Goal: Download file/media

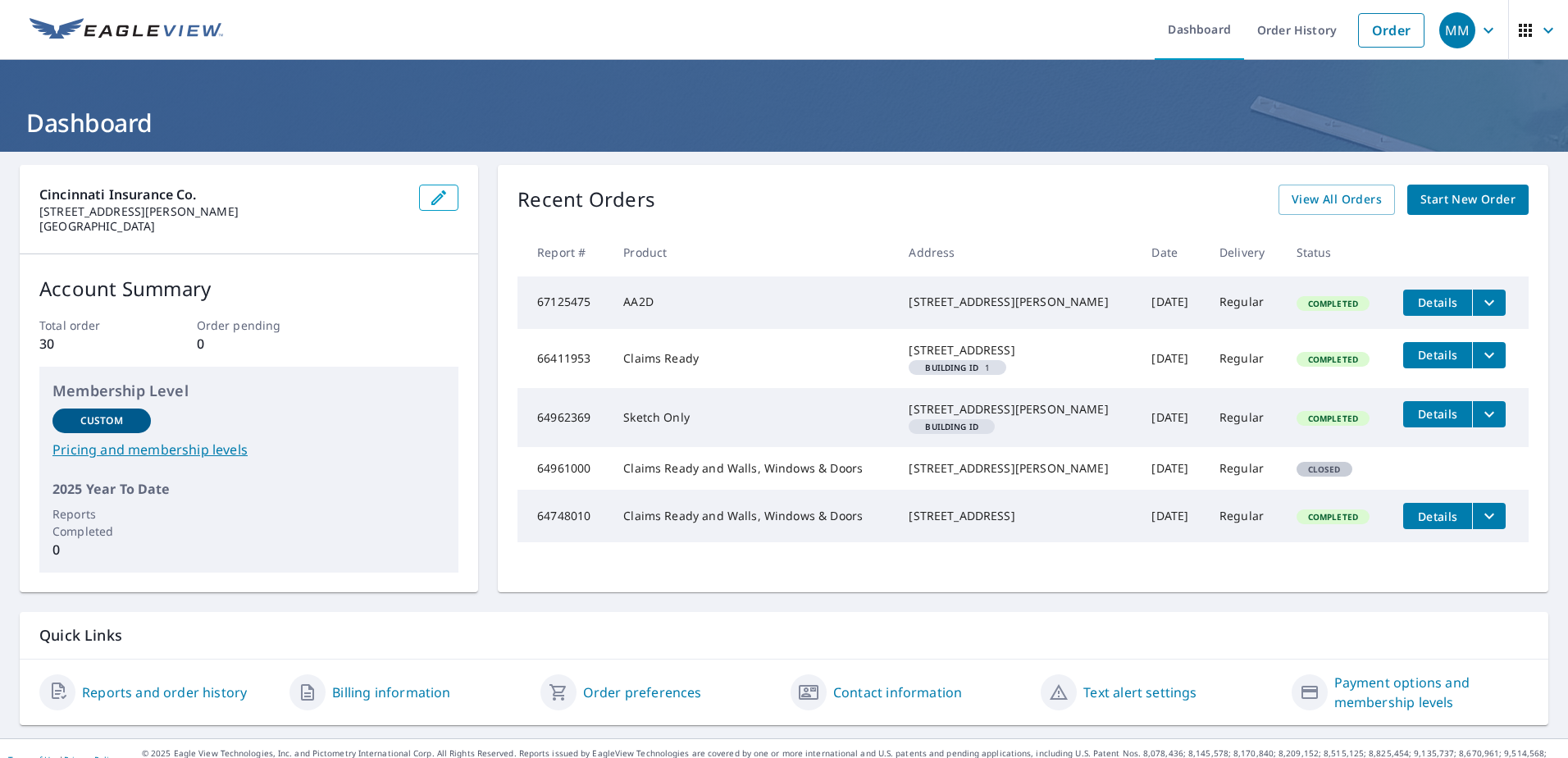
click at [948, 310] on div "[STREET_ADDRESS][PERSON_NAME]" at bounding box center [1018, 302] width 217 height 17
click at [1479, 304] on icon "filesDropdownBtn-67125475" at bounding box center [1489, 302] width 20 height 20
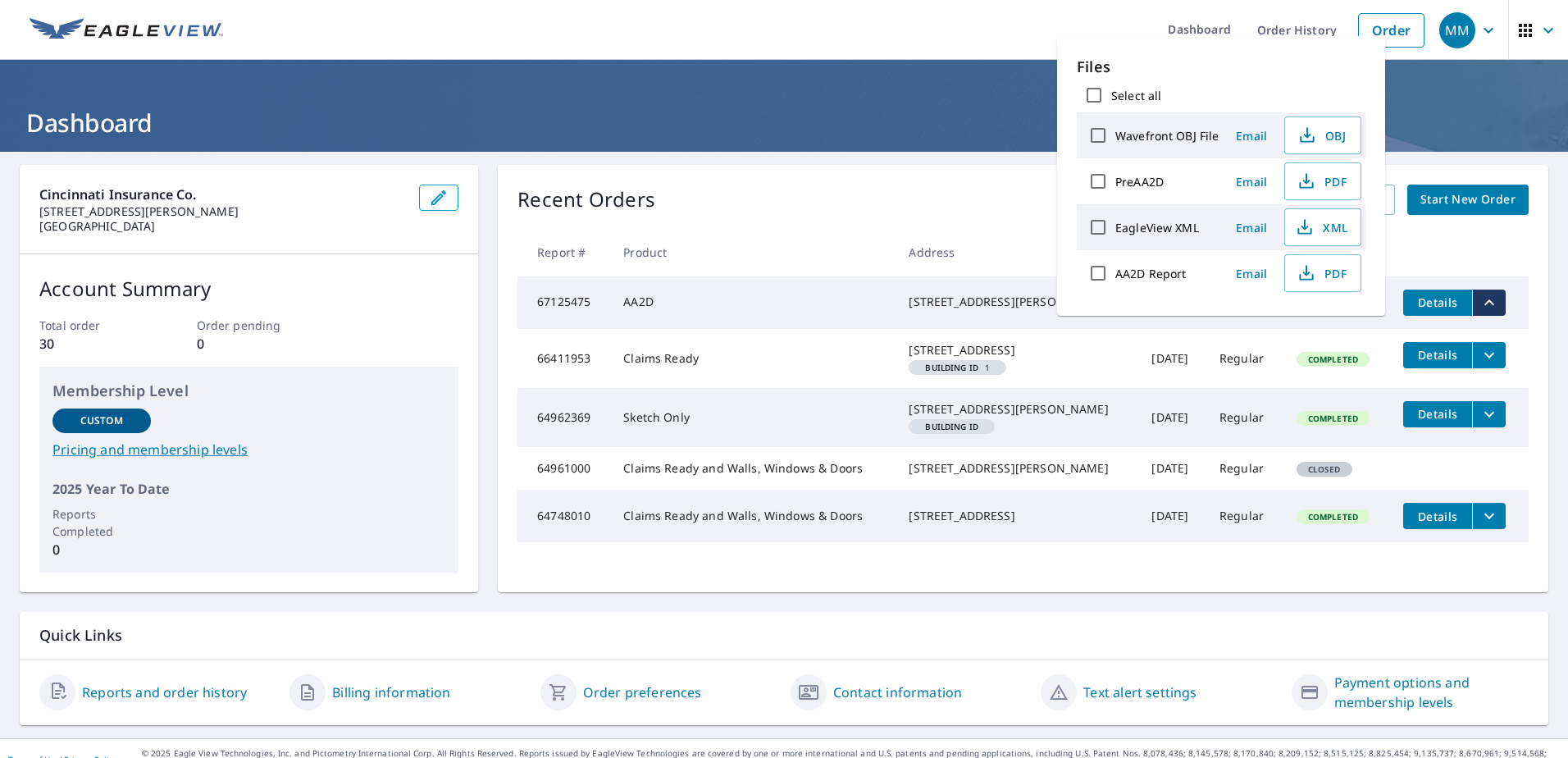
click at [897, 227] on div "Recent Orders View All Orders Start New Order Report # Product Address Date Del…" at bounding box center [1023, 378] width 1050 height 427
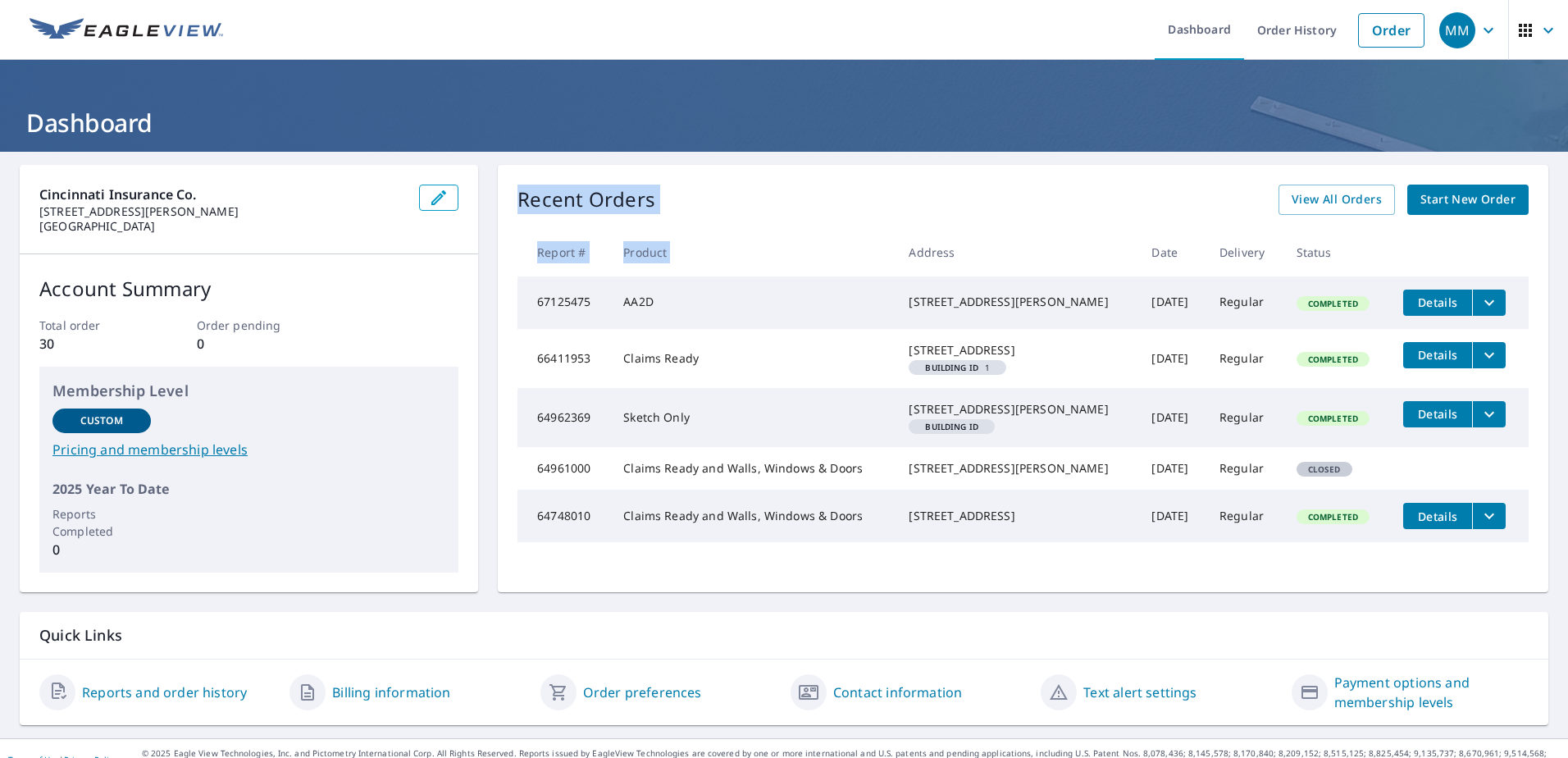
click at [1479, 303] on icon "filesDropdownBtn-67125475" at bounding box center [1489, 302] width 20 height 20
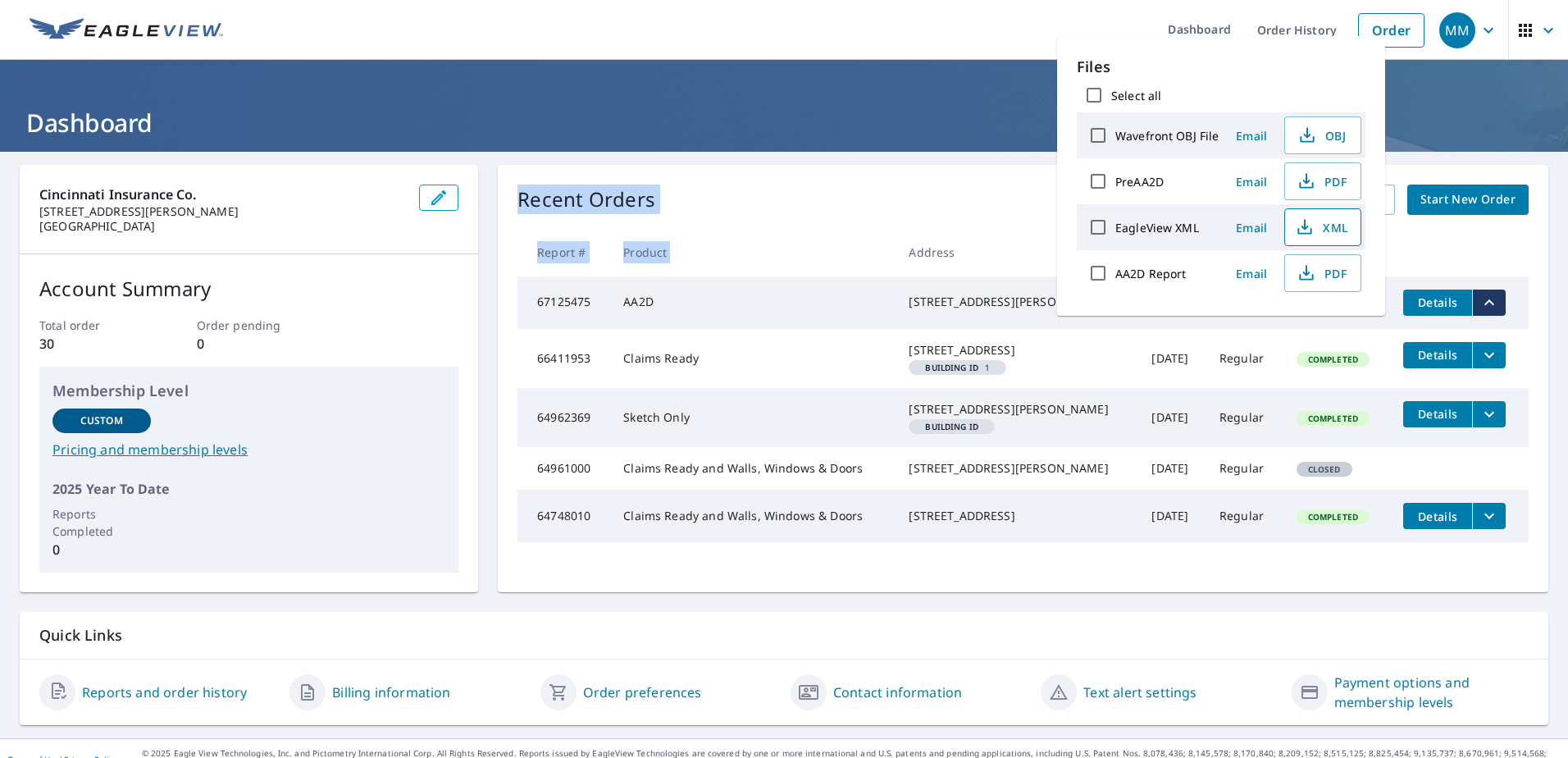
click at [1318, 224] on span "XML" at bounding box center [1321, 227] width 52 height 20
click at [925, 82] on header "Dashboard" at bounding box center [784, 106] width 1568 height 92
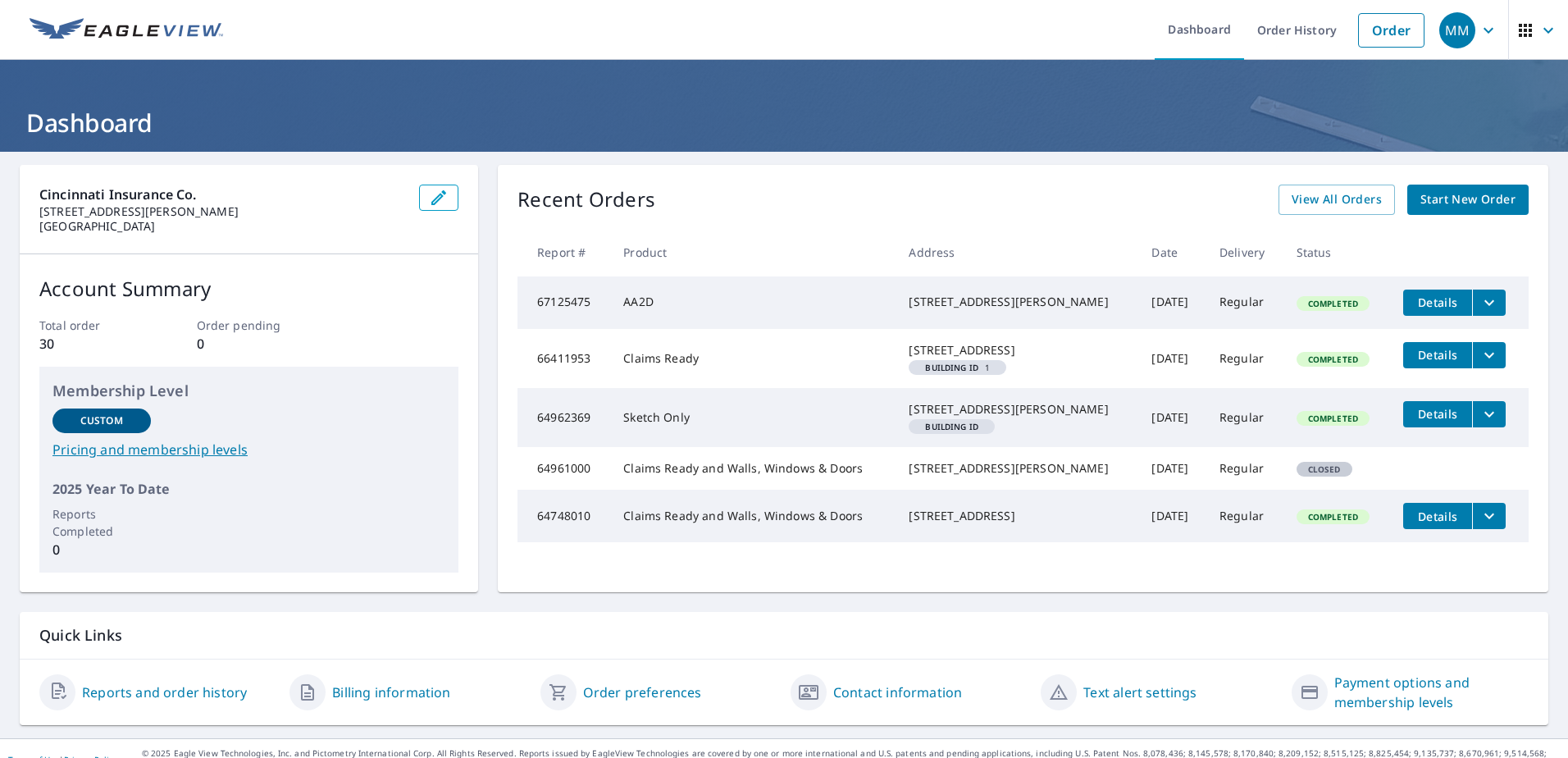
click at [1479, 306] on icon "filesDropdownBtn-67125475" at bounding box center [1489, 302] width 20 height 20
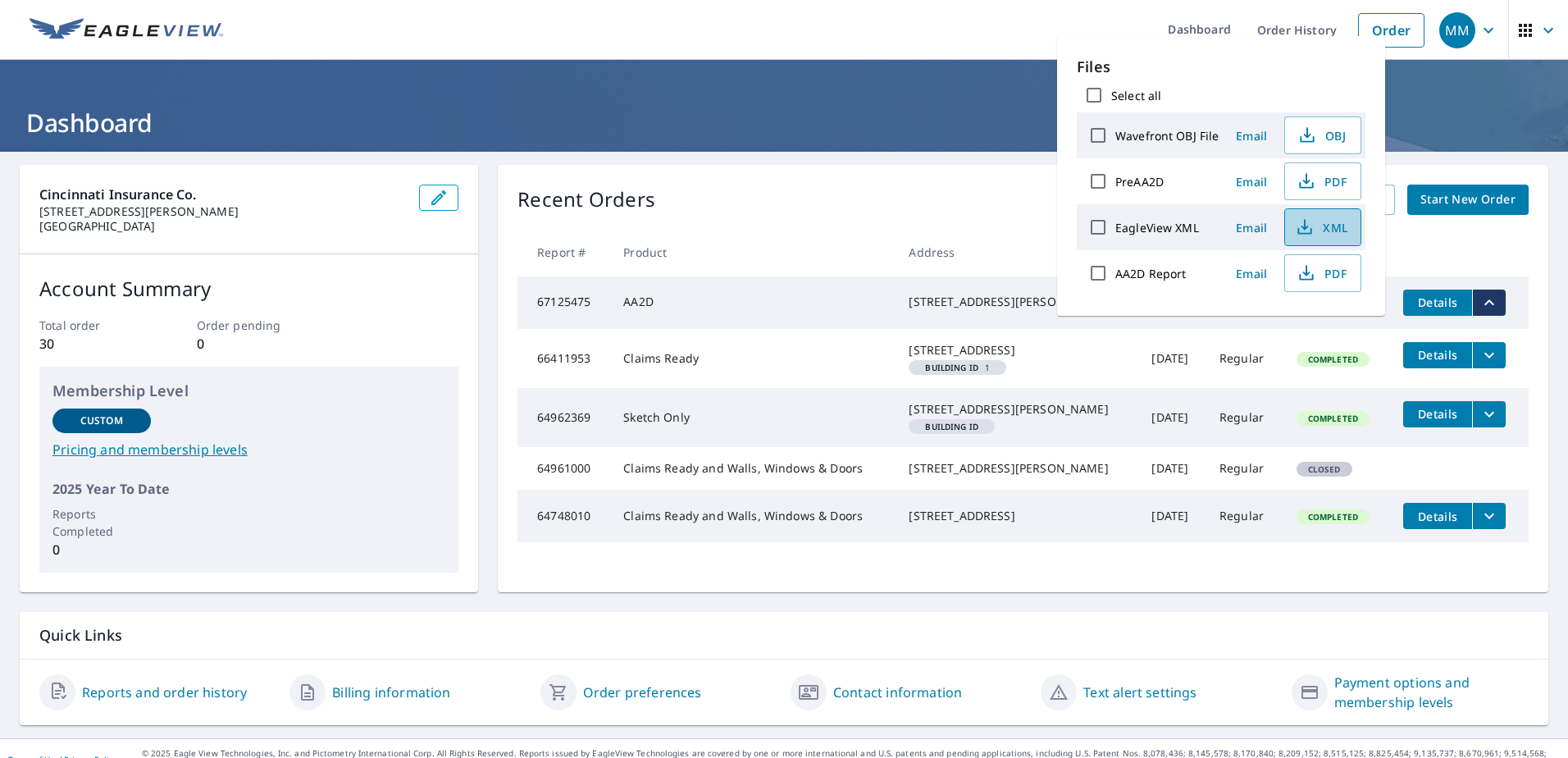
click at [1298, 232] on icon "button" at bounding box center [1304, 227] width 20 height 20
